Goal: Task Accomplishment & Management: Manage account settings

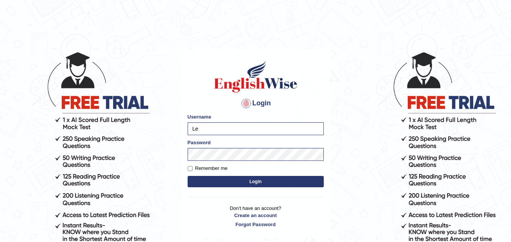
type input "L"
type input "D"
type input "DikshaK"
click at [189, 169] on input "Remember me" at bounding box center [190, 168] width 5 height 5
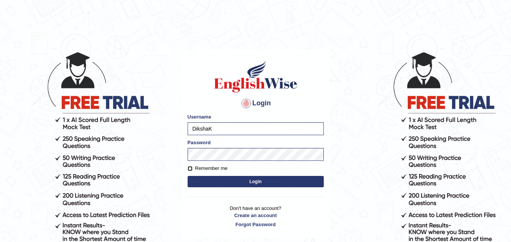
checkbox input "true"
click at [214, 180] on button "Login" at bounding box center [256, 181] width 136 height 11
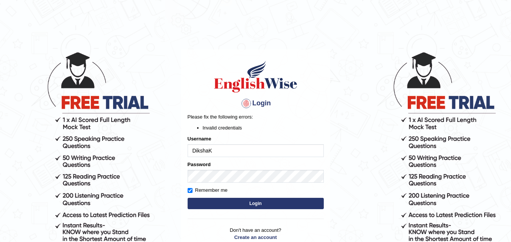
click at [162, 141] on body "Login Please fix the following errors: Invalid credentials Username DikshaK Pas…" at bounding box center [255, 147] width 511 height 242
click at [225, 205] on button "Login" at bounding box center [256, 203] width 136 height 11
click at [219, 153] on input "DikshaK" at bounding box center [256, 150] width 136 height 13
type input "D"
type input "dikshak"
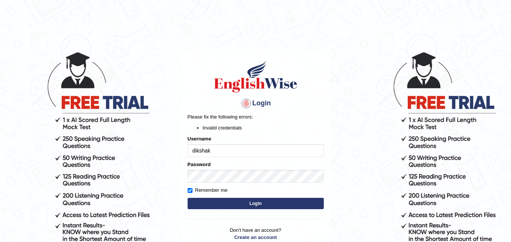
click at [226, 201] on button "Login" at bounding box center [256, 203] width 136 height 11
click at [213, 149] on input "dikshak" at bounding box center [256, 150] width 136 height 13
type input "dikshaK"
click at [205, 204] on button "Login" at bounding box center [256, 203] width 136 height 11
drag, startPoint x: 0, startPoint y: 0, endPoint x: 204, endPoint y: 203, distance: 288.2
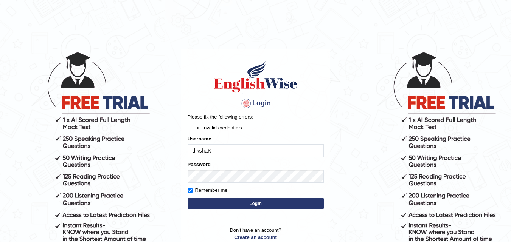
click at [204, 203] on button "Login" at bounding box center [256, 203] width 136 height 11
click at [194, 150] on input "dikshaK" at bounding box center [256, 150] width 136 height 13
click at [192, 151] on input "dikshaK" at bounding box center [256, 150] width 136 height 13
click at [195, 151] on input "dikshaK" at bounding box center [256, 150] width 136 height 13
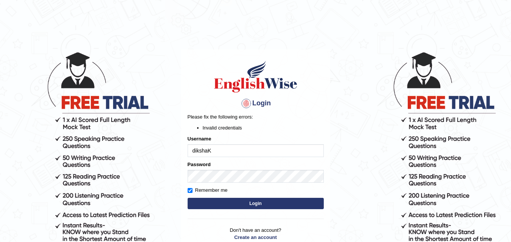
click at [194, 151] on input "dikshaK" at bounding box center [256, 150] width 136 height 13
type input "DikshaK"
click at [205, 203] on button "Login" at bounding box center [256, 203] width 136 height 11
